Goal: Navigation & Orientation: Find specific page/section

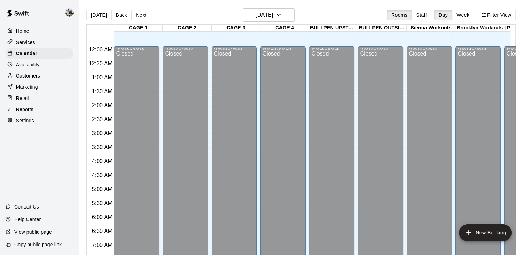
scroll to position [432, 0]
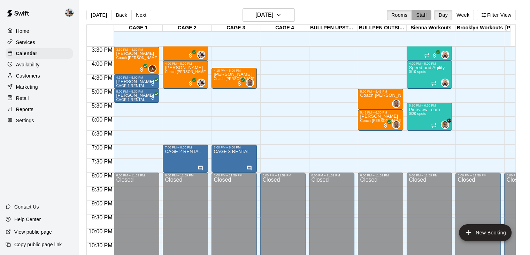
click at [431, 17] on button "Staff" at bounding box center [422, 15] width 20 height 10
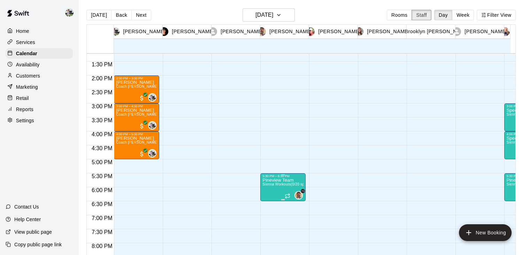
scroll to position [369, 0]
click at [463, 17] on button "Week" at bounding box center [463, 15] width 22 height 10
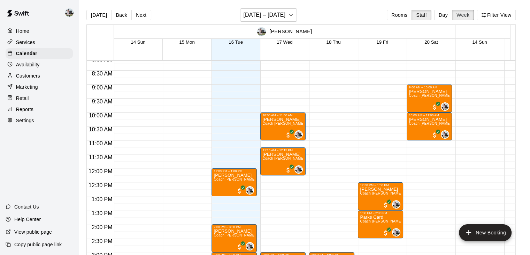
scroll to position [237, 0]
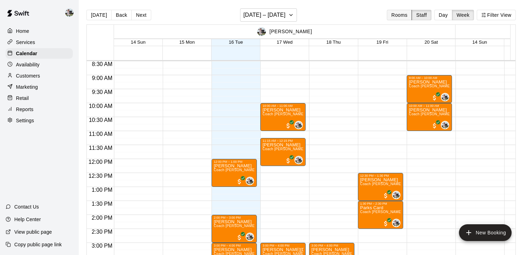
click at [401, 13] on button "Rooms" at bounding box center [399, 15] width 25 height 10
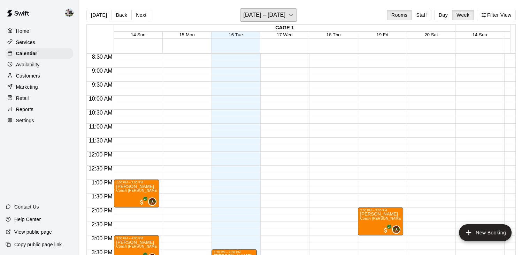
click at [294, 16] on icon "button" at bounding box center [291, 15] width 6 height 8
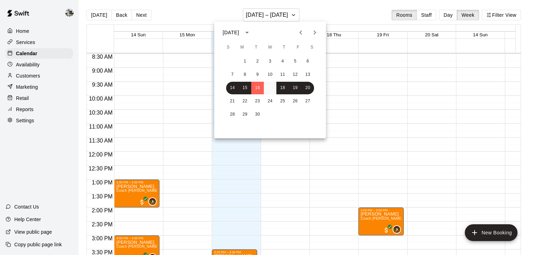
click at [268, 86] on button "17" at bounding box center [270, 88] width 13 height 13
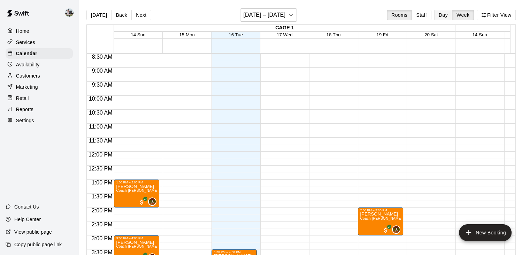
click at [443, 16] on button "Day" at bounding box center [444, 15] width 18 height 10
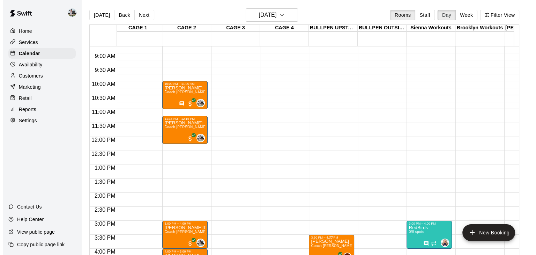
scroll to position [247, 3]
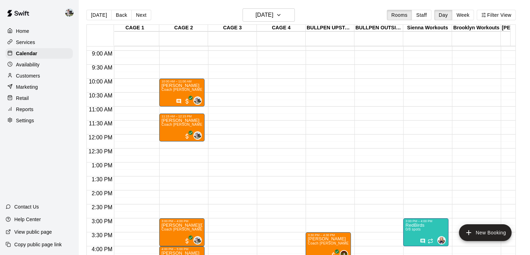
click at [25, 32] on p "Home" at bounding box center [22, 31] width 13 height 7
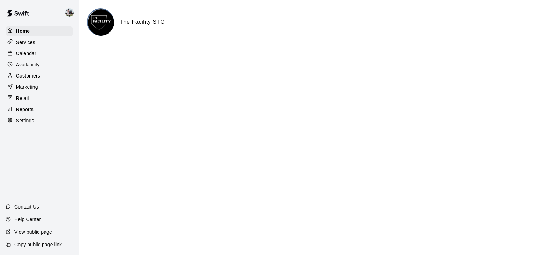
click at [230, 56] on html "Home Services Calendar Availability Customers Marketing Retail Reports Settings…" at bounding box center [268, 28] width 536 height 56
